Goal: Information Seeking & Learning: Learn about a topic

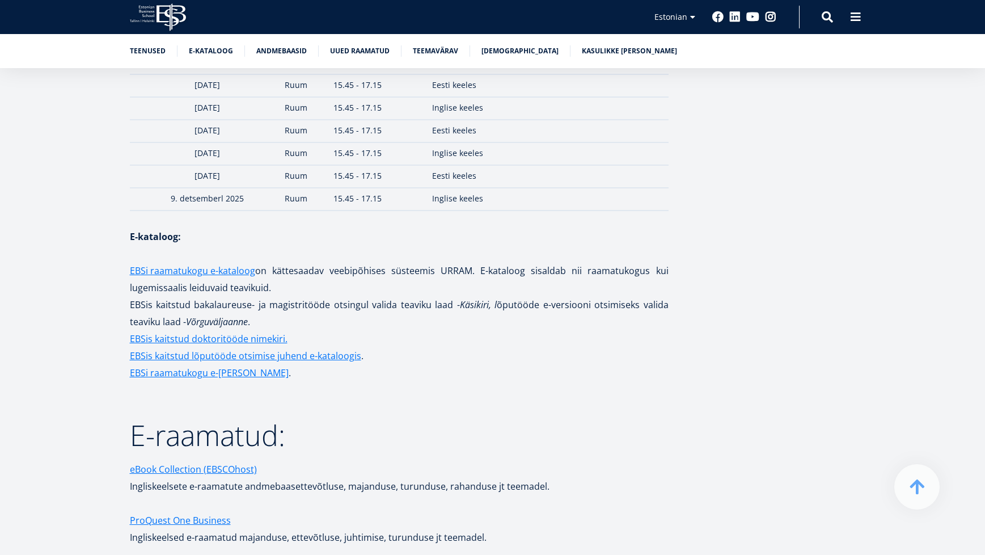
scroll to position [1612, 0]
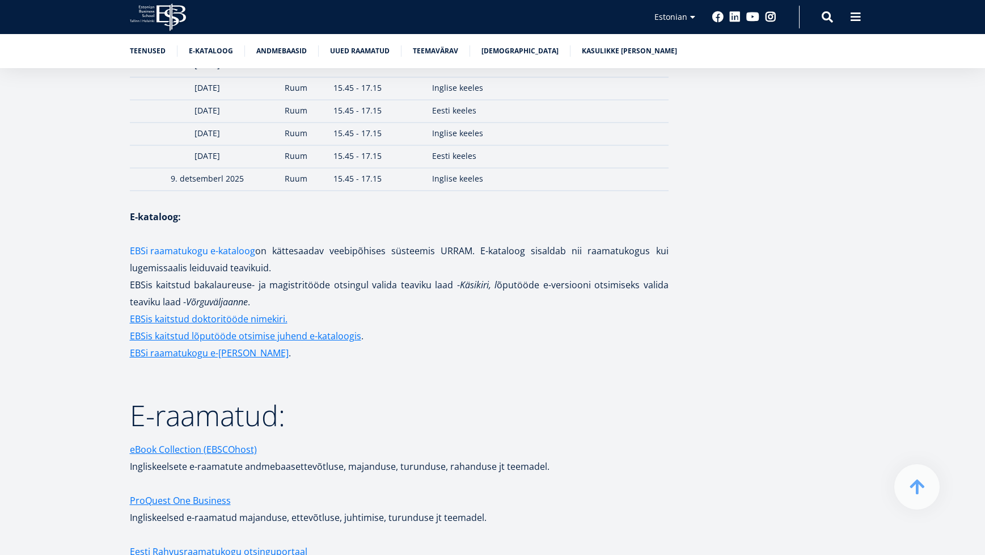
click at [221, 242] on link "EBSi raamatukogu e-kataloog" at bounding box center [192, 250] width 125 height 17
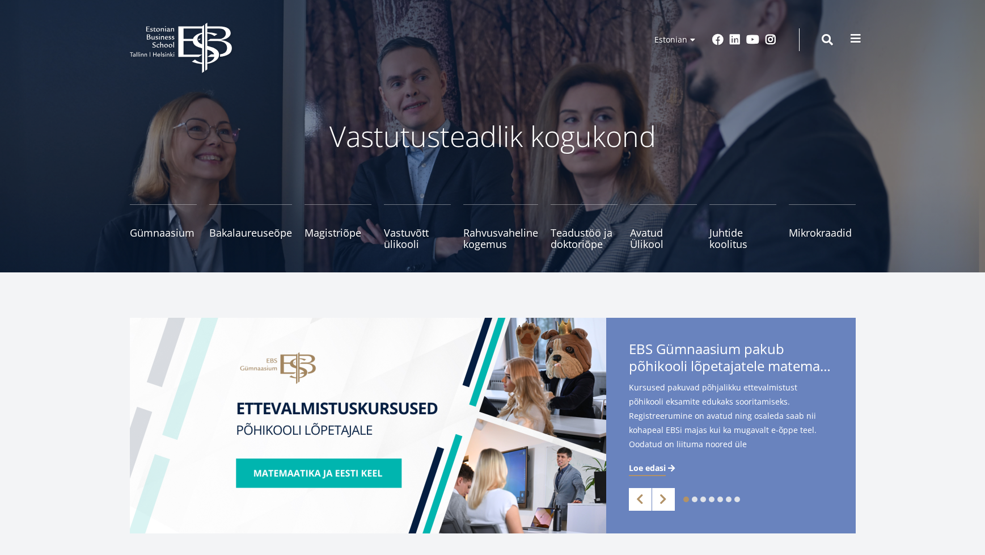
click at [853, 43] on span at bounding box center [855, 38] width 11 height 11
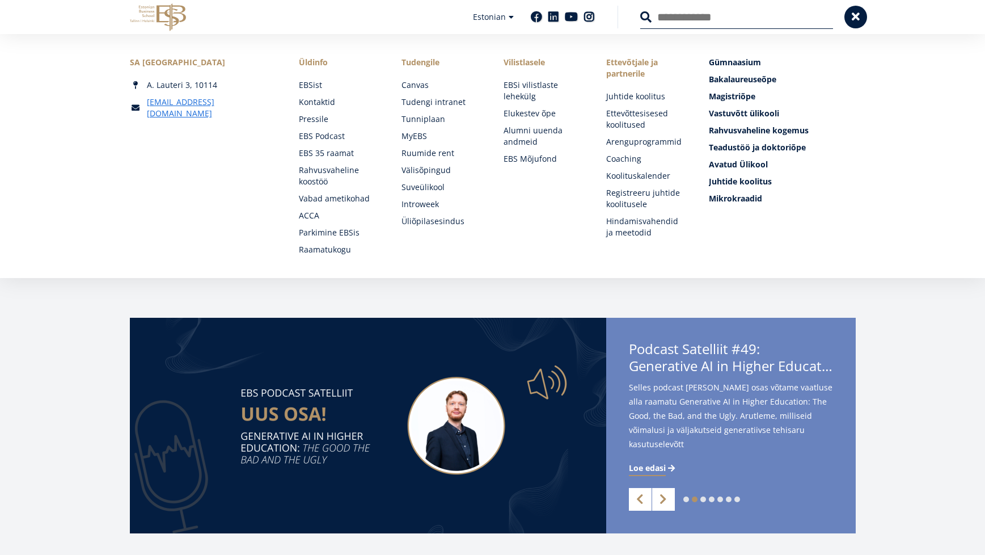
click at [677, 14] on input "Otsing" at bounding box center [737, 17] width 193 height 24
type input "**********"
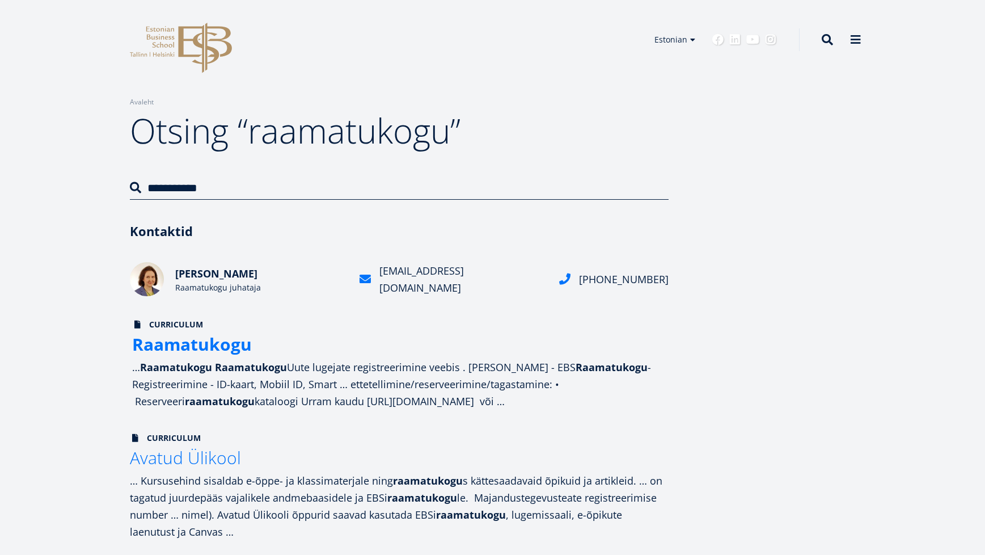
click at [233, 351] on strong "Raamatukogu" at bounding box center [192, 343] width 120 height 23
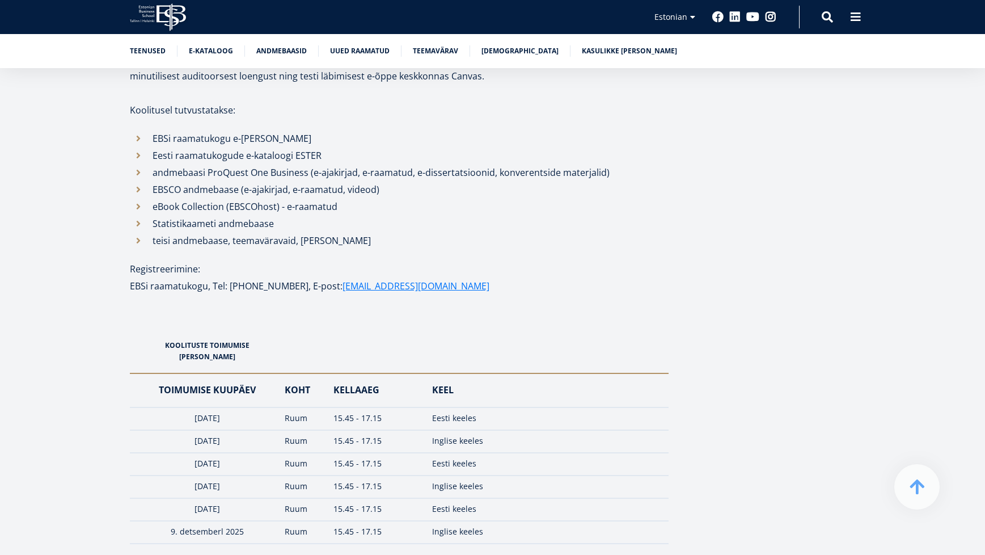
scroll to position [1362, 0]
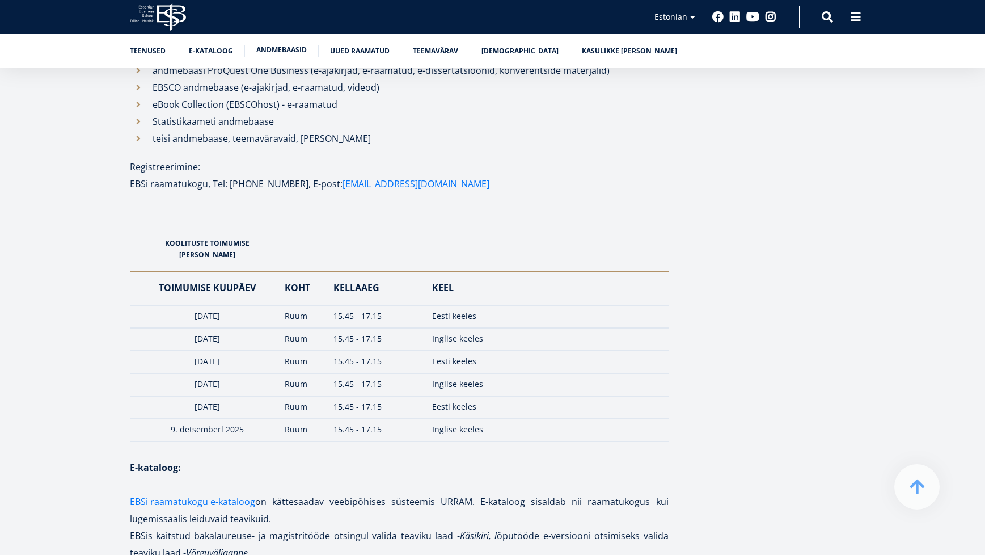
click at [292, 52] on link "Andmebaasid" at bounding box center [281, 49] width 50 height 11
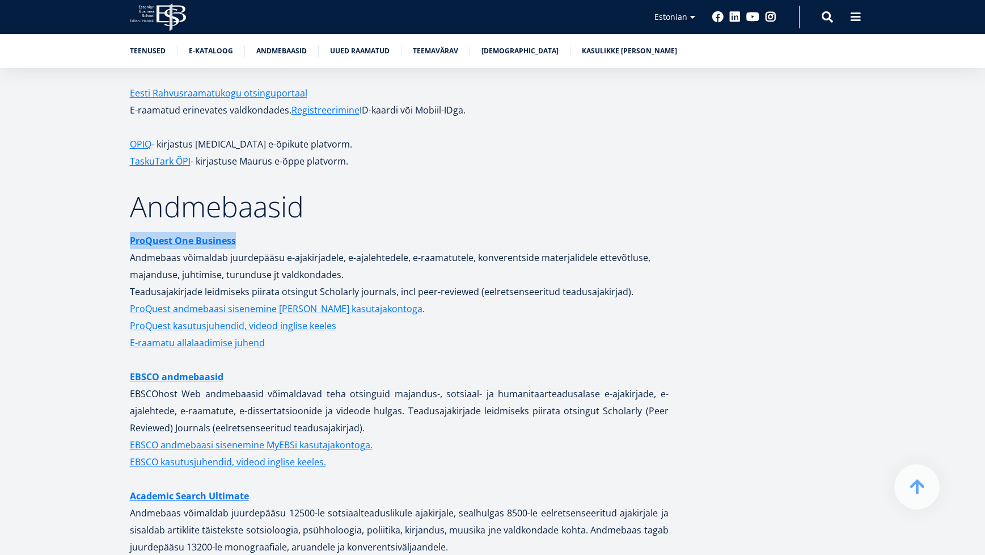
drag, startPoint x: 248, startPoint y: 225, endPoint x: 107, endPoint y: 227, distance: 141.3
copy strong "ProQuest One Business"
drag, startPoint x: 91, startPoint y: 279, endPoint x: 187, endPoint y: 337, distance: 112.5
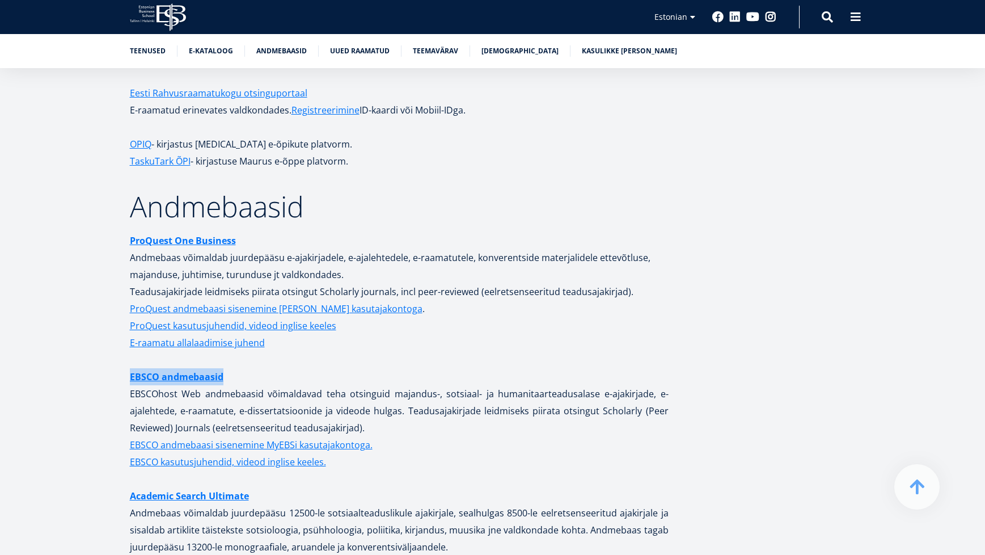
drag, startPoint x: 237, startPoint y: 365, endPoint x: 114, endPoint y: 361, distance: 122.6
copy link "EBSCO andmebaasid"
click at [200, 234] on strong "ProQuest One Business" at bounding box center [183, 240] width 106 height 12
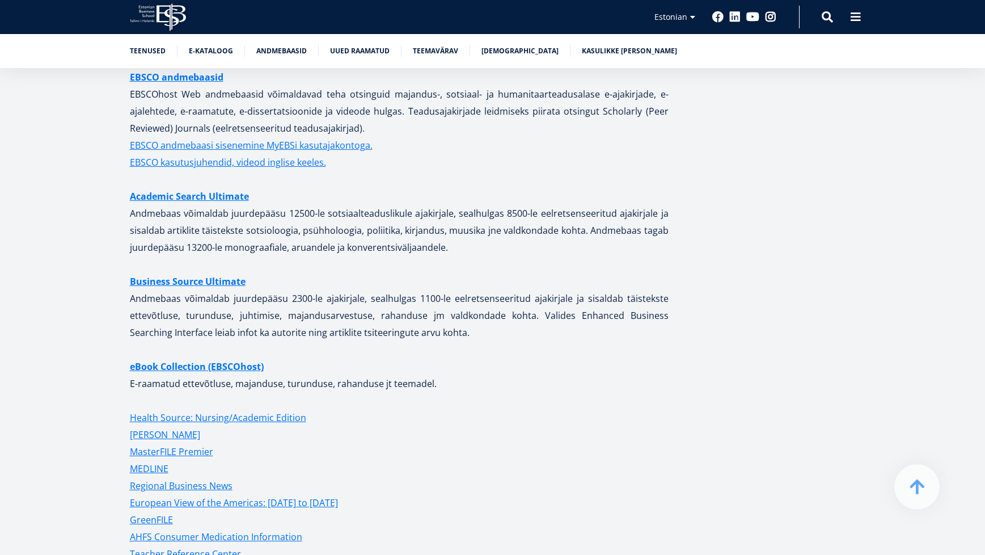
scroll to position [2257, 0]
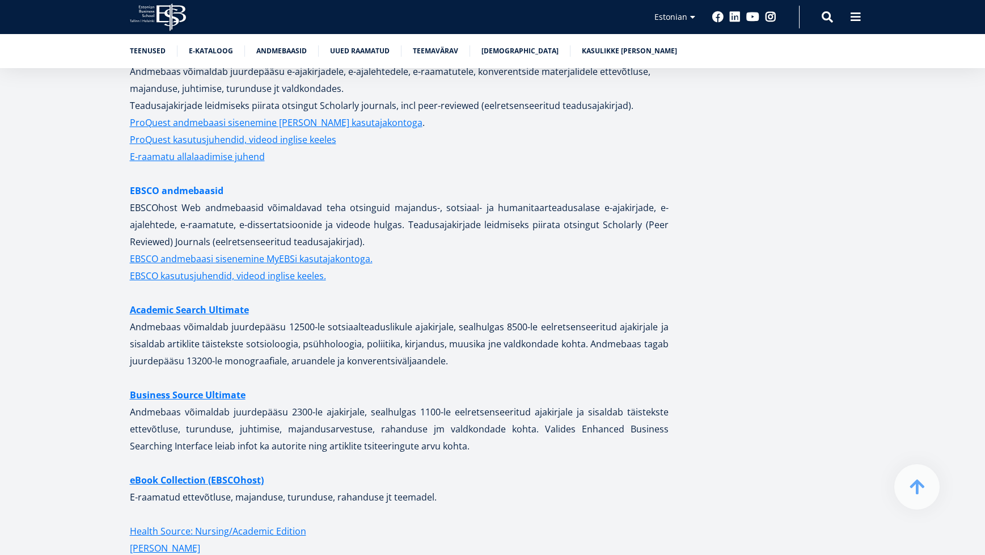
click at [203, 182] on link "EBSCO andmebaasid" at bounding box center [177, 190] width 94 height 17
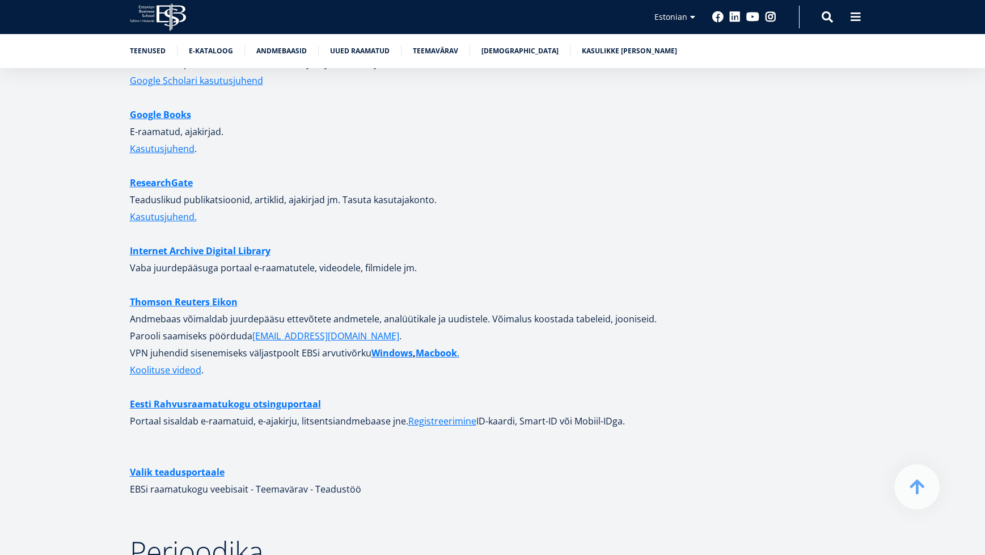
scroll to position [2938, 0]
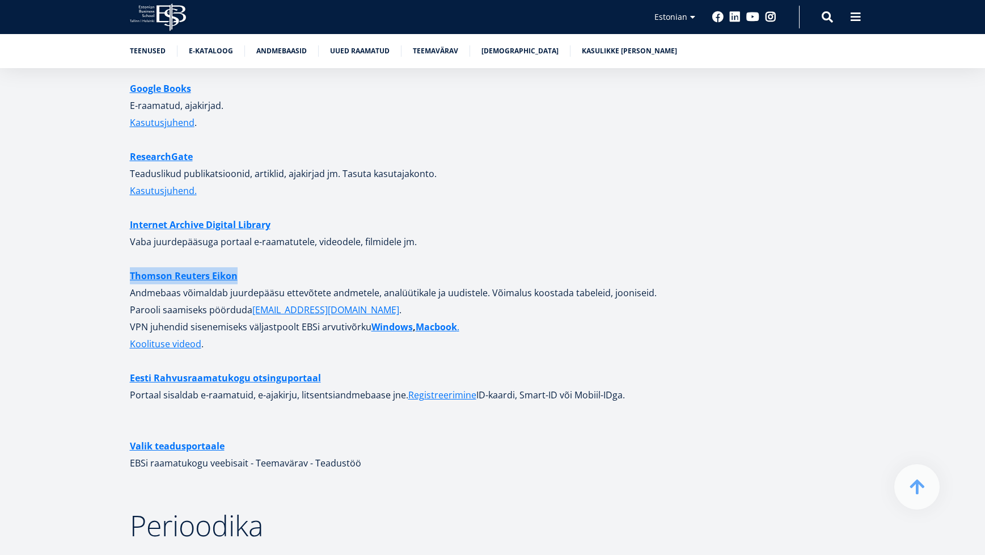
drag, startPoint x: 263, startPoint y: 258, endPoint x: 125, endPoint y: 266, distance: 138.7
click at [125, 266] on div "Uute lugejate registreerimine veebis . Valida Sisene - EBS Raamatukogu - Regist…" at bounding box center [493, 220] width 817 height 5795
copy strong "Thomson Reuters Eikon"
click at [81, 364] on article "Uute lugejate registreerimine veebis . Valida Sisene - EBS Raamatukogu - Regist…" at bounding box center [492, 220] width 985 height 5885
click at [294, 369] on link "Eesti Rahvusraamatukogu otsinguportaal" at bounding box center [225, 377] width 191 height 17
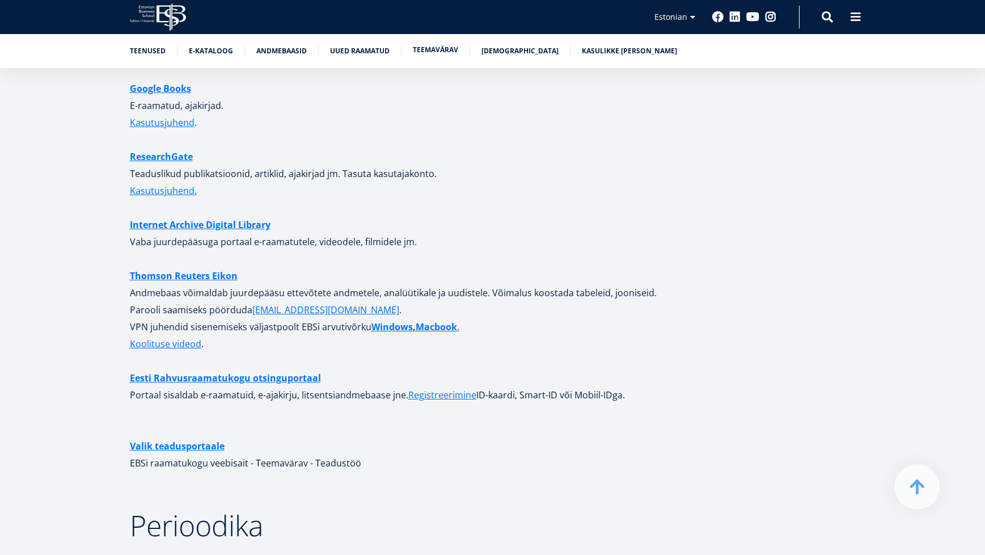
click at [428, 52] on link "Teemavärav" at bounding box center [435, 49] width 45 height 11
